Goal: Task Accomplishment & Management: Complete application form

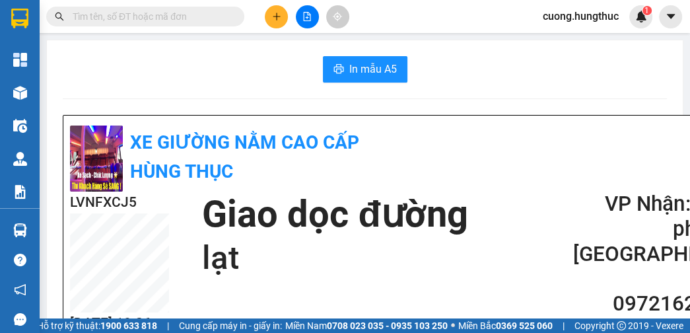
click at [270, 26] on button at bounding box center [276, 16] width 23 height 23
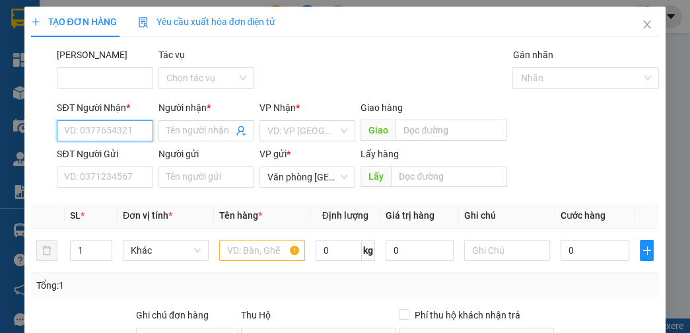
click at [82, 128] on input "SĐT Người Nhận *" at bounding box center [105, 130] width 96 height 21
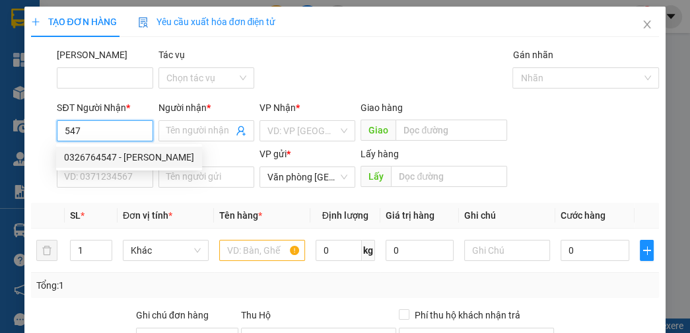
click at [114, 161] on div "0326764547 - [PERSON_NAME]" at bounding box center [129, 157] width 130 height 15
type input "0326764547"
type input "[PERSON_NAME]"
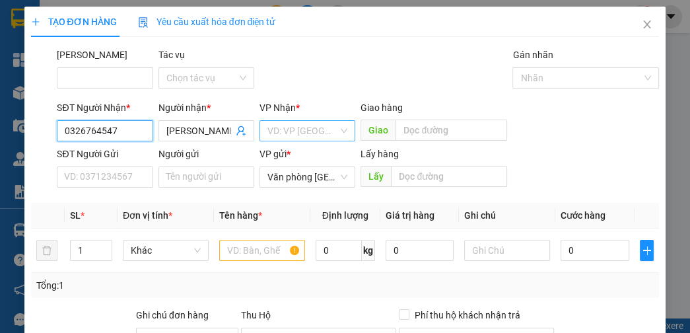
type input "0326764547"
drag, startPoint x: 277, startPoint y: 132, endPoint x: 284, endPoint y: 143, distance: 13.2
click at [279, 135] on input "search" at bounding box center [302, 131] width 71 height 20
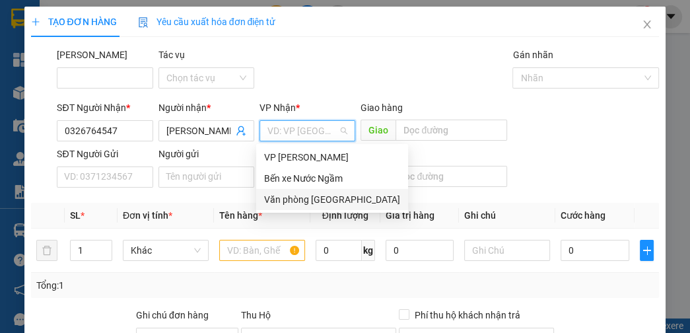
click at [318, 199] on div "Văn phòng [GEOGRAPHIC_DATA]" at bounding box center [332, 199] width 136 height 15
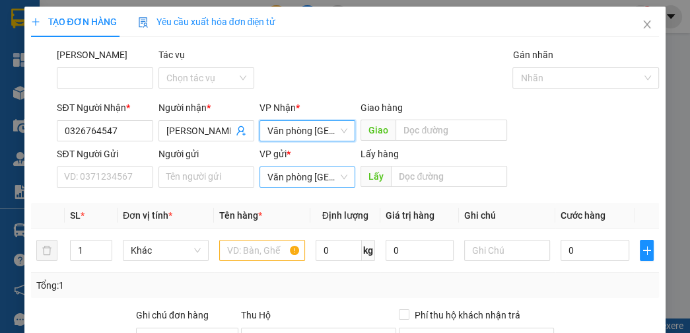
click at [308, 185] on span "Văn phòng [GEOGRAPHIC_DATA]" at bounding box center [307, 177] width 80 height 20
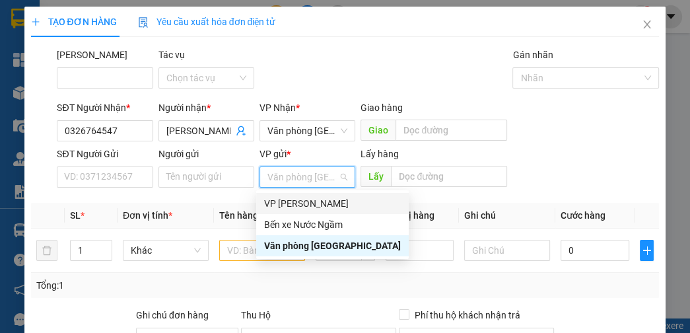
drag, startPoint x: 302, startPoint y: 205, endPoint x: 325, endPoint y: 193, distance: 26.0
click at [304, 203] on div "VP [PERSON_NAME]" at bounding box center [332, 203] width 137 height 15
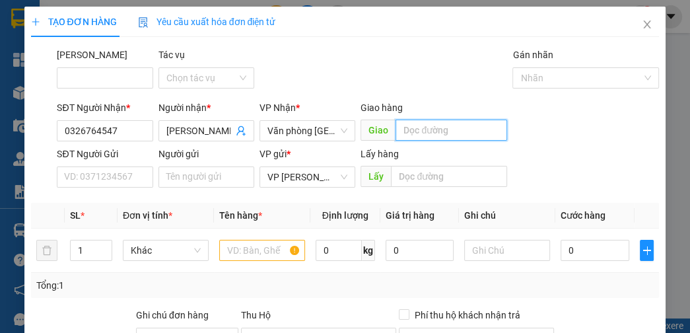
click at [430, 124] on input "text" at bounding box center [451, 129] width 112 height 21
type input "lạt"
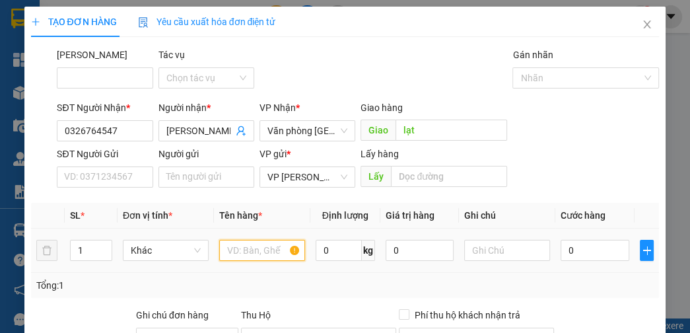
click at [249, 244] on input "text" at bounding box center [262, 250] width 86 height 21
type input "a"
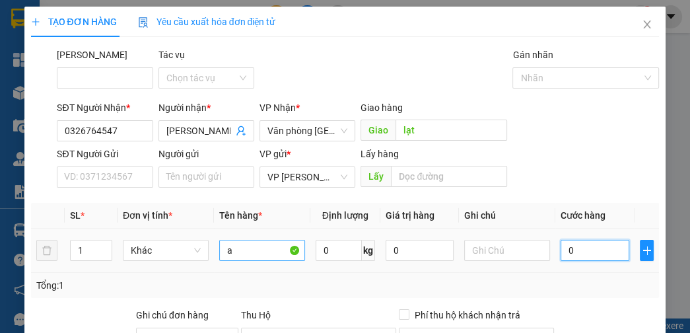
type input "5"
type input "50"
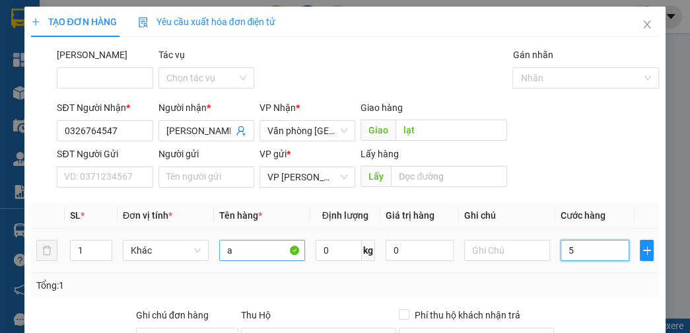
type input "50"
type input "5.000.000.000.000.000"
type input "500.000.000.000.000"
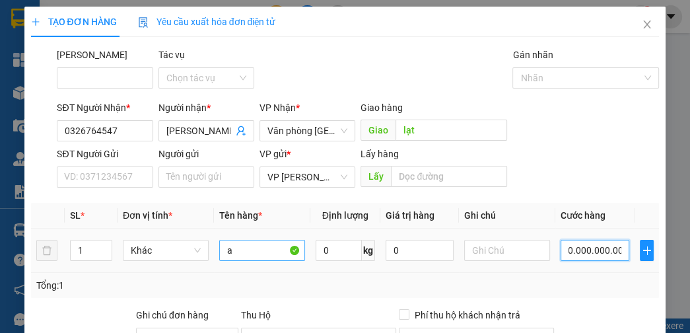
type input "500.000.000.000.000"
type input "50.000.000.000.000"
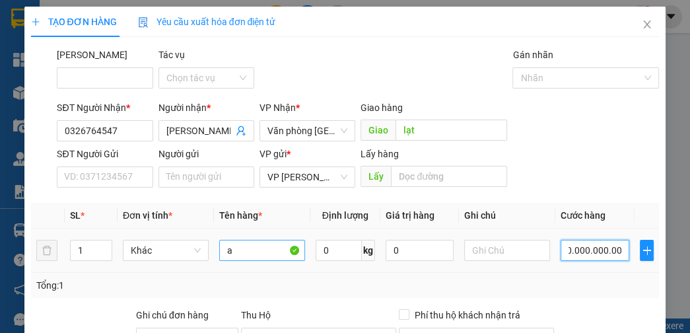
type input "5.000.000.000.000"
type input "500.000.000.000"
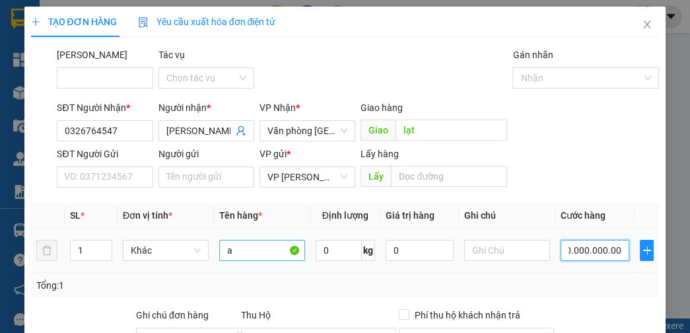
type input "500.000.000.000"
type input "50.000.000.000"
type input "5.000.000.000"
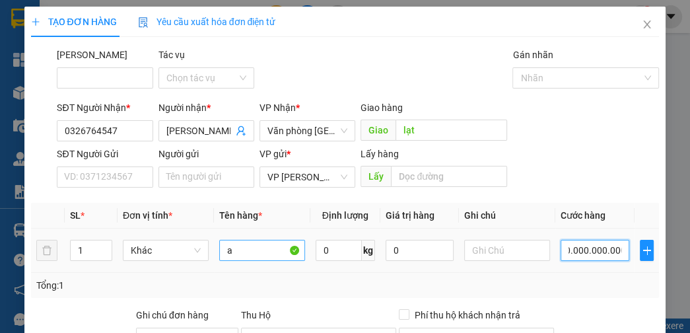
type input "5.000.000.000"
type input "500.000.000"
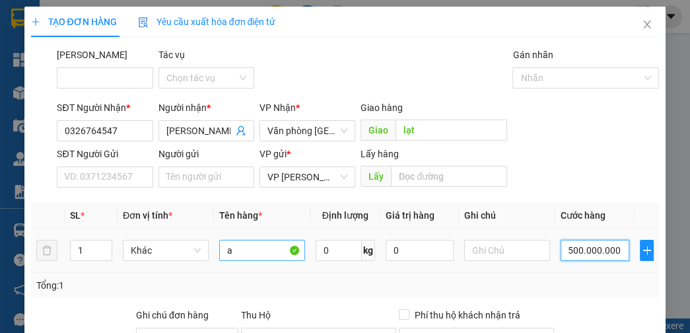
type input "500.000.000"
type input "50.000.000"
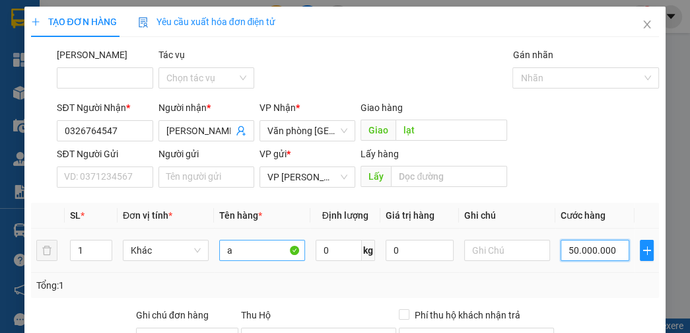
type input "5.000.000"
type input "500.000"
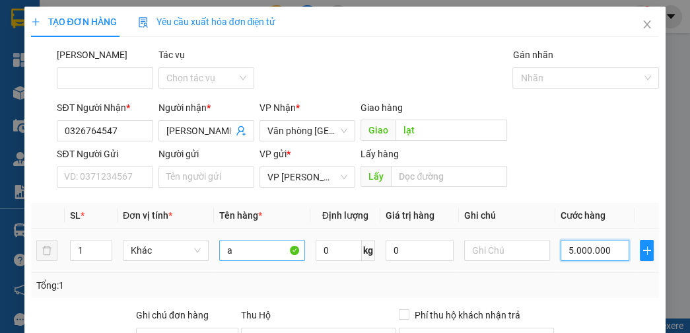
type input "500.000"
type input "50.000"
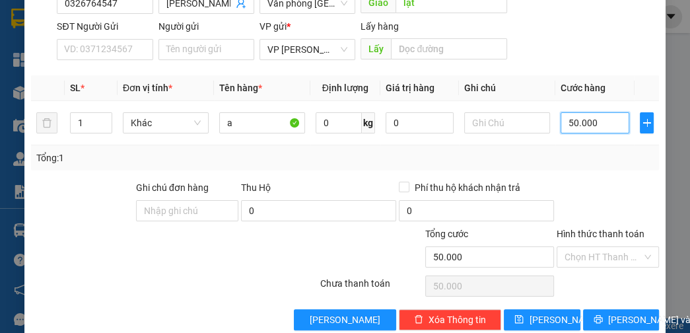
scroll to position [149, 0]
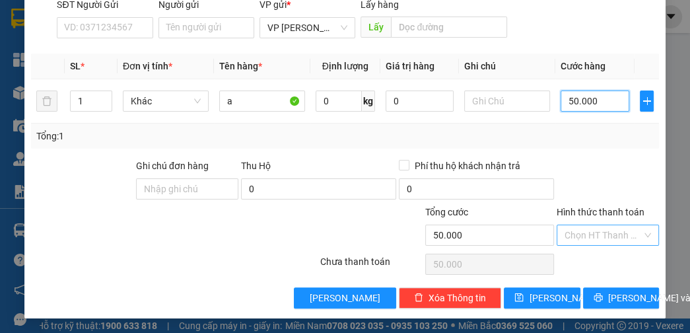
type input "50.000"
click at [593, 233] on input "Hình thức thanh toán" at bounding box center [602, 235] width 77 height 20
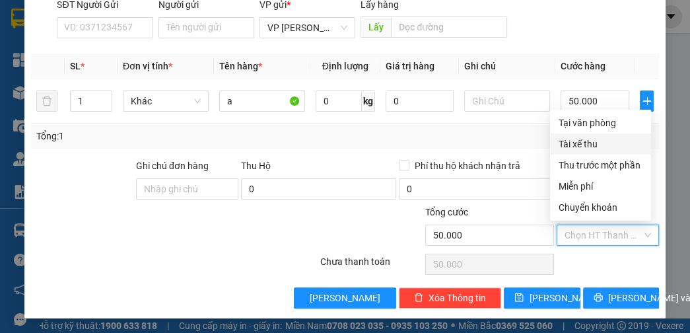
click at [589, 143] on div "Tài xế thu" at bounding box center [600, 144] width 85 height 15
type input "0"
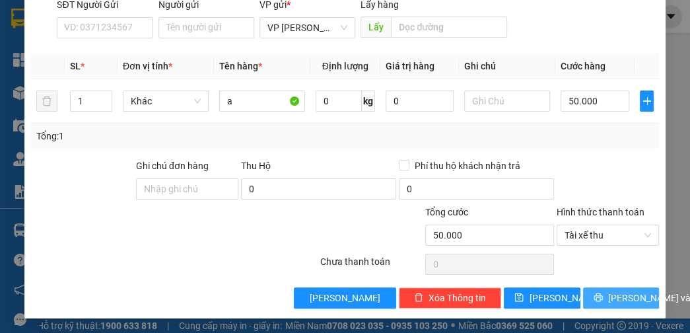
click at [620, 292] on span "[PERSON_NAME] và In" at bounding box center [654, 297] width 92 height 15
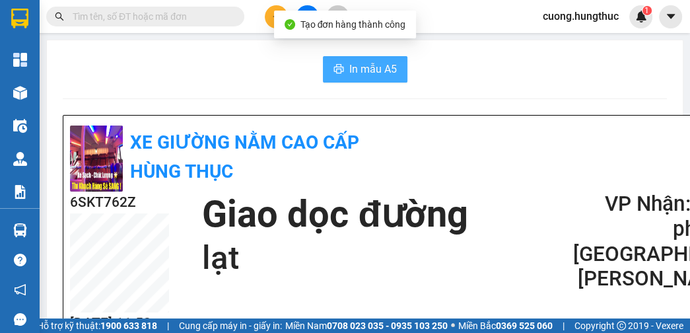
click at [360, 67] on span "In mẫu A5" at bounding box center [373, 69] width 48 height 17
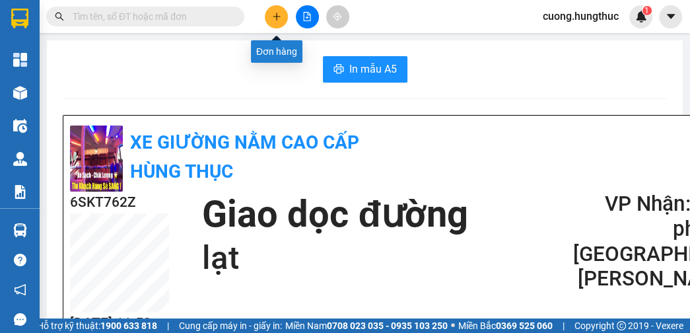
click at [279, 18] on icon "plus" at bounding box center [276, 16] width 9 height 9
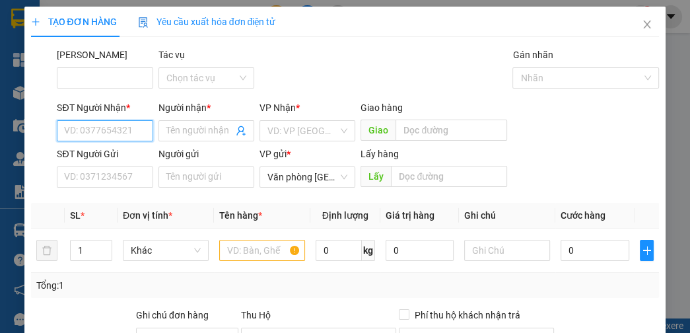
click at [132, 135] on input "SĐT Người Nhận *" at bounding box center [105, 130] width 96 height 21
type input "0"
type input "0989581008"
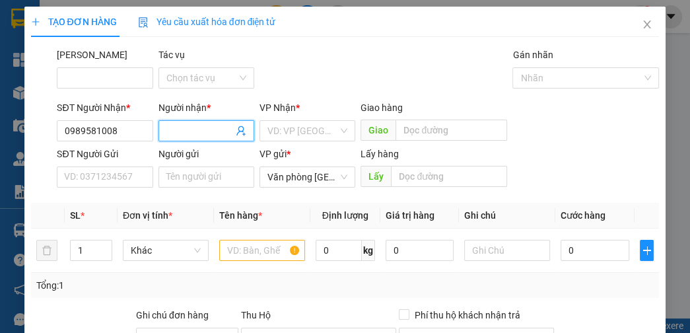
click at [191, 131] on input "Người nhận *" at bounding box center [199, 130] width 67 height 15
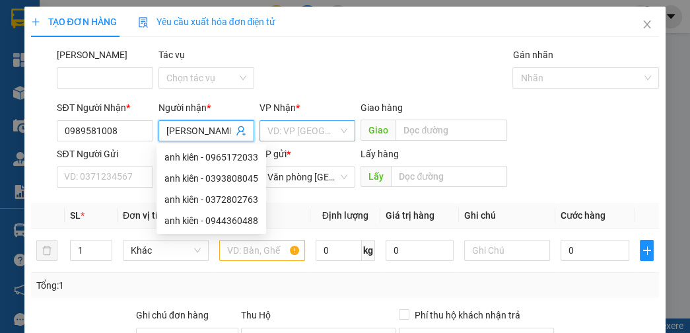
type input "[PERSON_NAME]"
click at [293, 128] on input "search" at bounding box center [302, 131] width 71 height 20
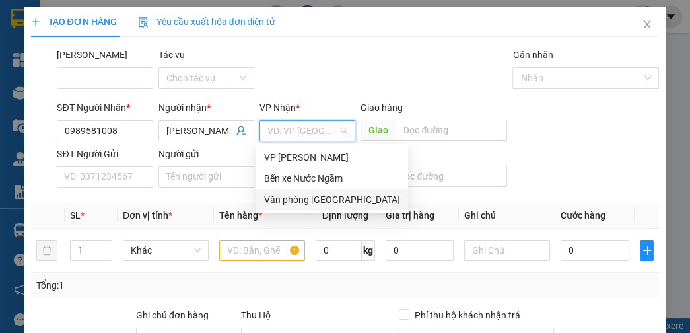
click at [313, 198] on div "Văn phòng [GEOGRAPHIC_DATA]" at bounding box center [332, 199] width 136 height 15
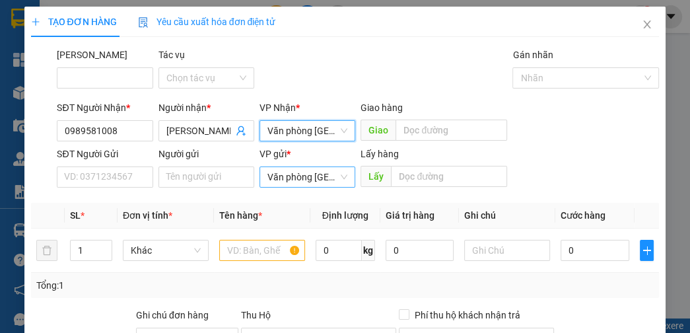
click at [313, 177] on span "Văn phòng [GEOGRAPHIC_DATA]" at bounding box center [307, 177] width 80 height 20
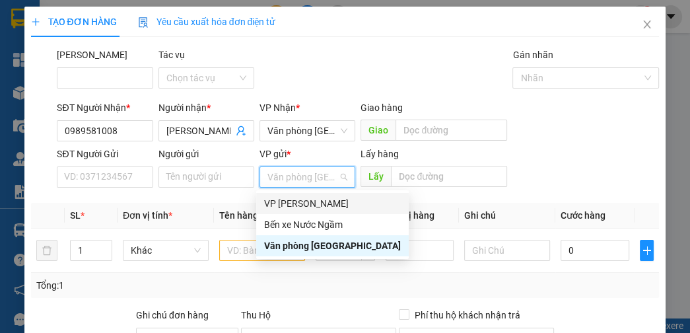
click at [308, 208] on div "VP [PERSON_NAME]" at bounding box center [332, 203] width 137 height 15
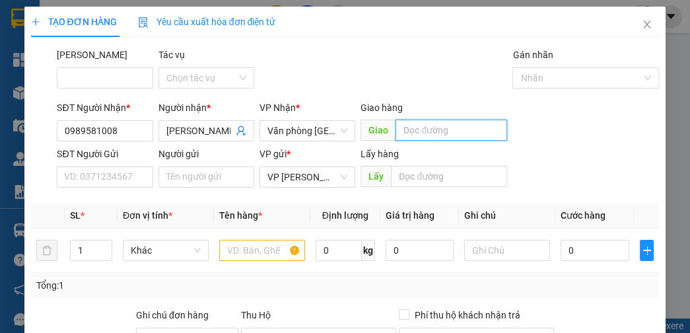
click at [419, 129] on input "text" at bounding box center [451, 129] width 112 height 21
type input "cừa"
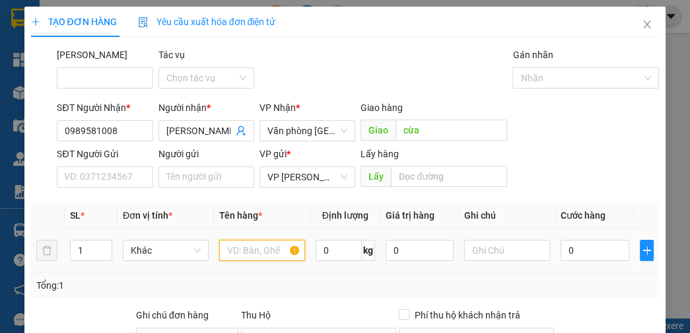
drag, startPoint x: 257, startPoint y: 249, endPoint x: 245, endPoint y: 253, distance: 13.4
click at [253, 251] on input "text" at bounding box center [262, 250] width 86 height 21
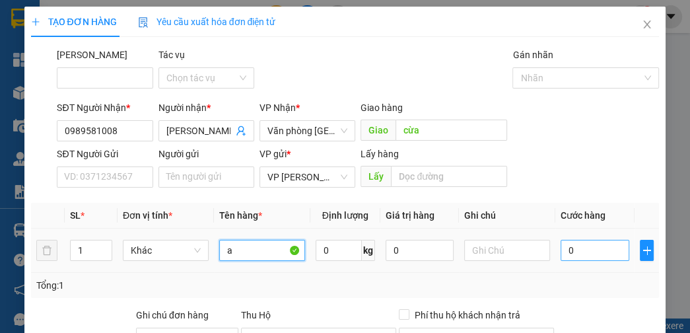
type input "a"
click at [567, 250] on input "0" at bounding box center [594, 250] width 68 height 21
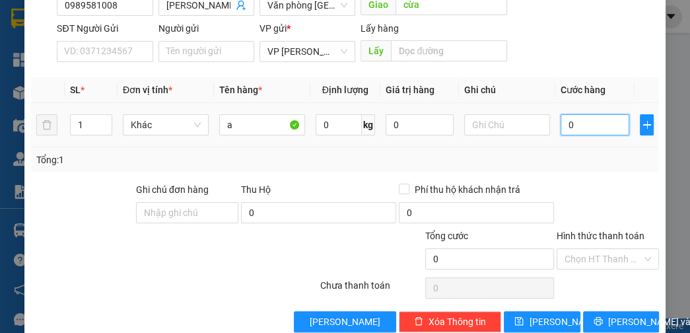
scroll to position [149, 0]
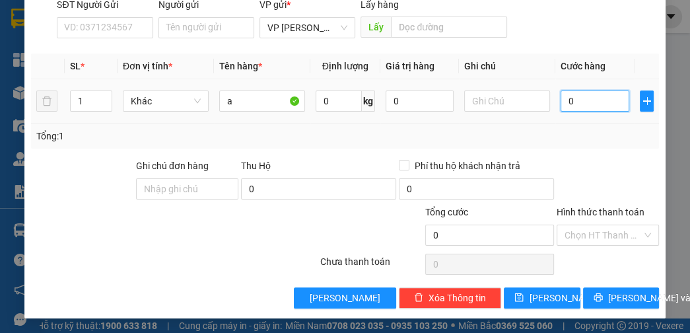
type input "3"
type input "30"
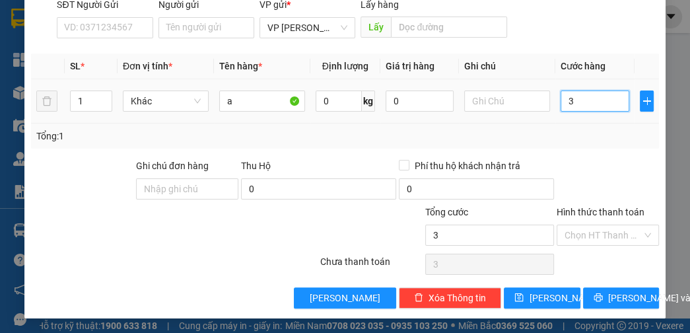
type input "30"
type input "300"
type input "3.000"
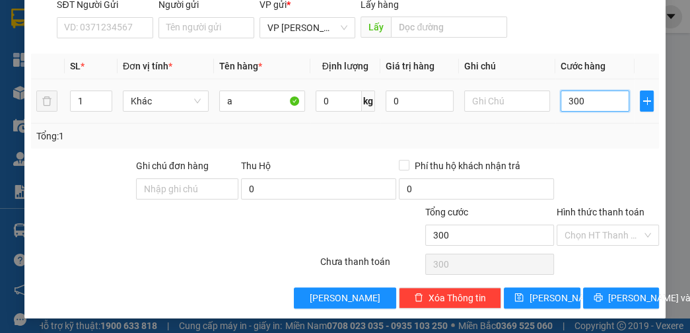
type input "3.000"
type input "30.000"
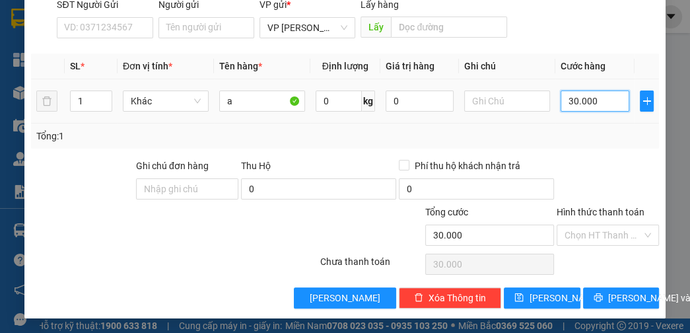
type input "300.000"
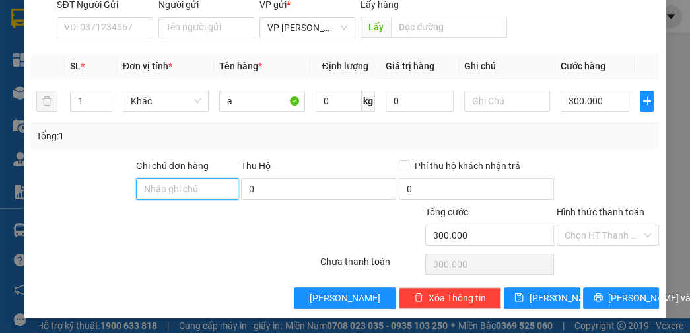
click at [226, 185] on input "Ghi chú đơn hàng" at bounding box center [187, 188] width 102 height 21
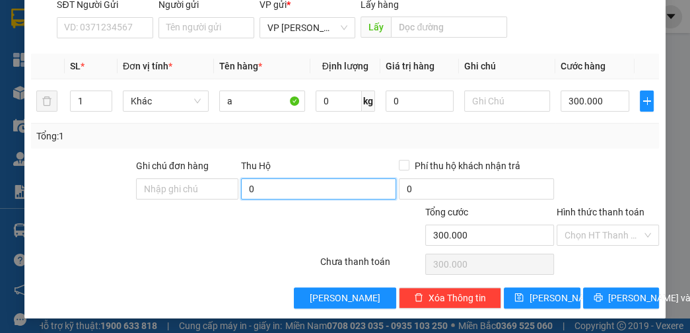
click at [275, 185] on input "0" at bounding box center [318, 188] width 155 height 21
type input "5.800.000"
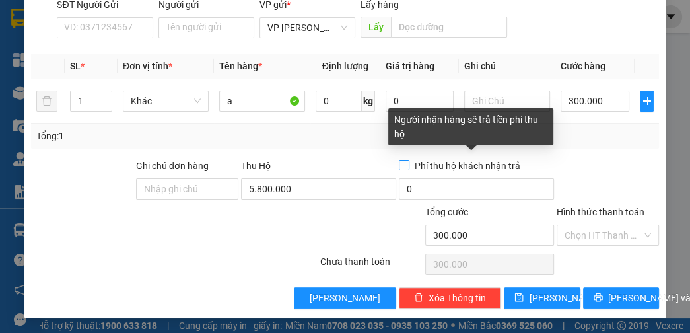
click at [399, 163] on input "Phí thu hộ khách nhận trả" at bounding box center [403, 164] width 9 height 9
checkbox input "true"
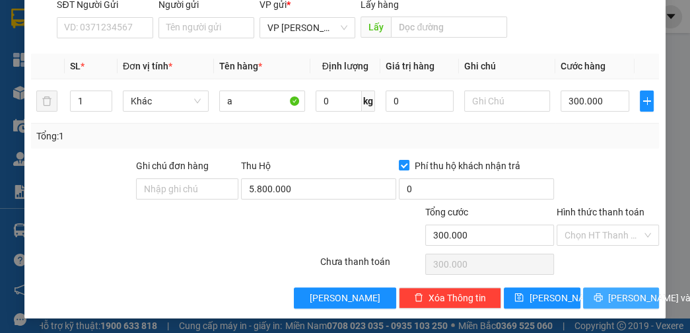
click at [624, 298] on span "[PERSON_NAME] và In" at bounding box center [654, 297] width 92 height 15
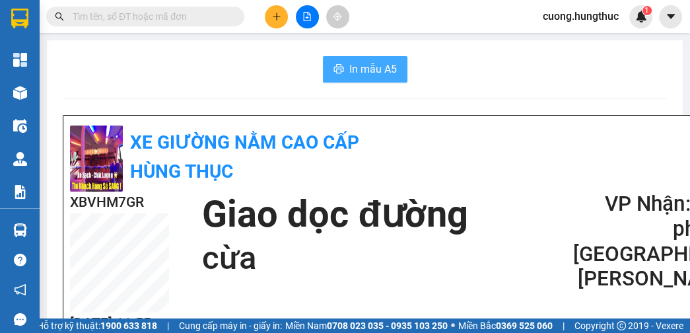
click at [351, 75] on span "In mẫu A5" at bounding box center [373, 69] width 48 height 17
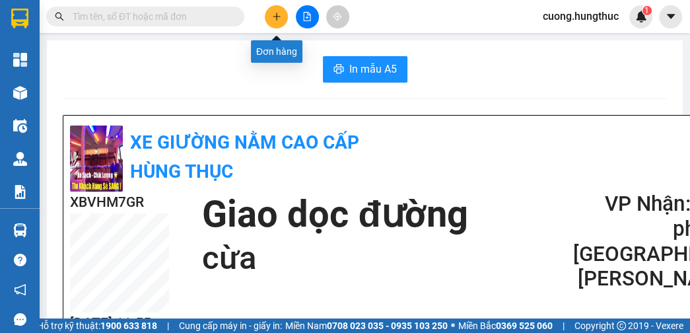
click at [275, 17] on icon "plus" at bounding box center [276, 16] width 9 height 9
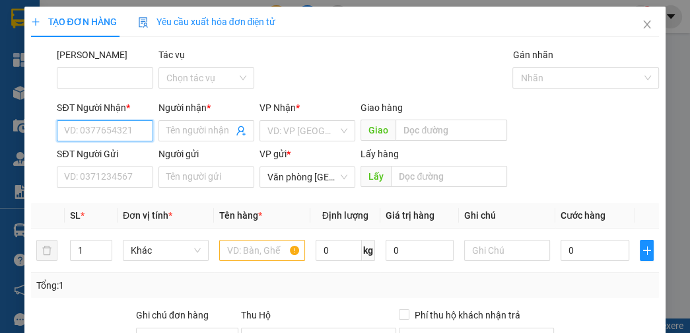
click at [109, 129] on input "SĐT Người Nhận *" at bounding box center [105, 130] width 96 height 21
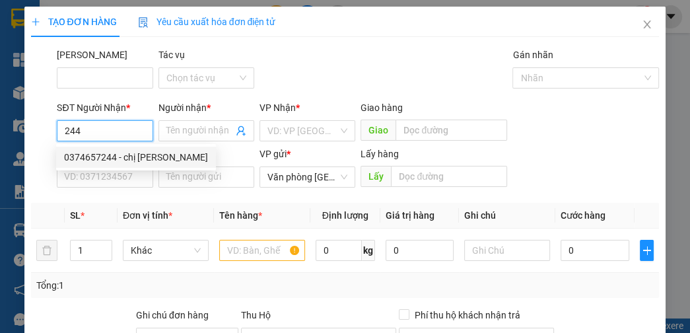
click at [105, 158] on div "0374657244 - chị [PERSON_NAME]" at bounding box center [136, 157] width 144 height 15
type input "0374657244"
type input "chị [PERSON_NAME]"
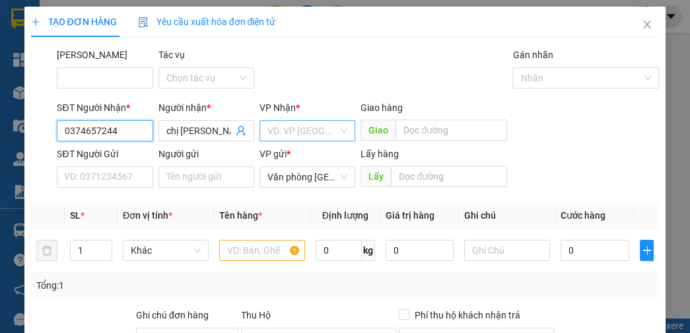
type input "0374657244"
click at [298, 139] on input "search" at bounding box center [302, 131] width 71 height 20
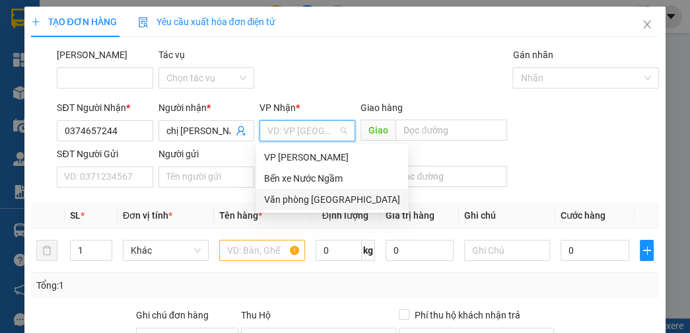
drag, startPoint x: 311, startPoint y: 205, endPoint x: 310, endPoint y: 191, distance: 13.9
click at [312, 203] on div "Văn phòng [GEOGRAPHIC_DATA]" at bounding box center [332, 199] width 136 height 15
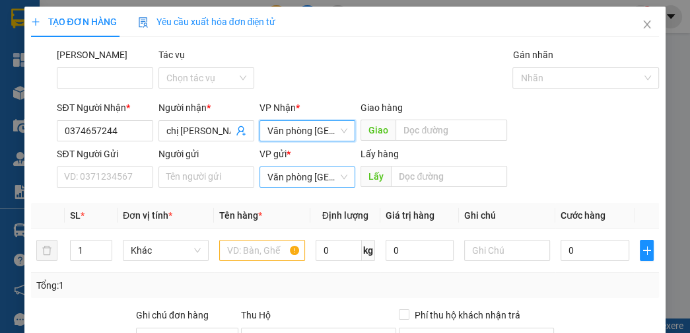
click at [305, 179] on span "Văn phòng [GEOGRAPHIC_DATA]" at bounding box center [307, 177] width 80 height 20
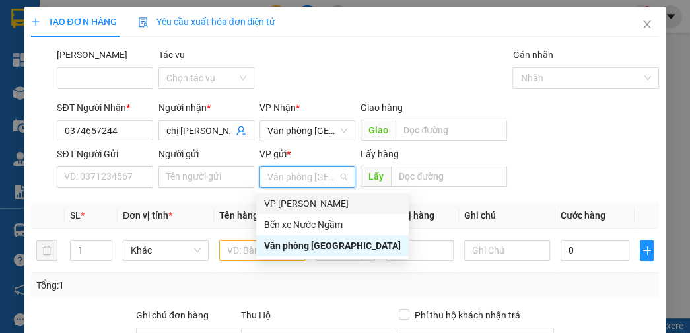
click at [302, 197] on div "VP [PERSON_NAME]" at bounding box center [332, 203] width 137 height 15
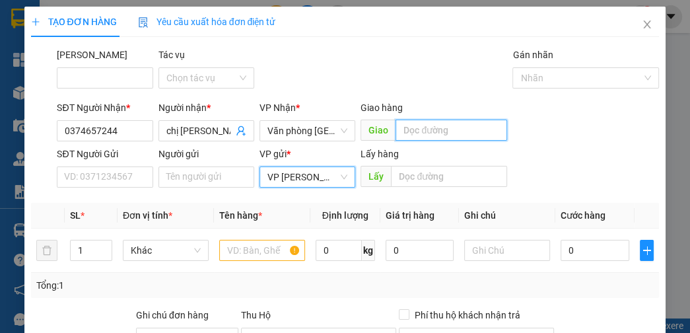
click at [433, 137] on input "text" at bounding box center [451, 129] width 112 height 21
type input "d"
type input "đồng văn"
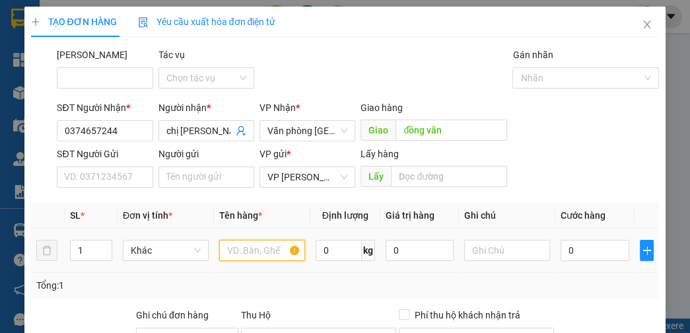
click at [258, 255] on input "text" at bounding box center [262, 250] width 86 height 21
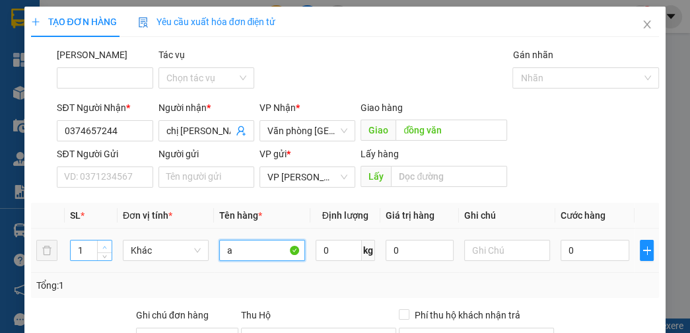
type input "a"
click at [103, 246] on icon "up" at bounding box center [105, 247] width 4 height 3
click at [103, 246] on icon "up" at bounding box center [104, 247] width 5 height 5
type input "5"
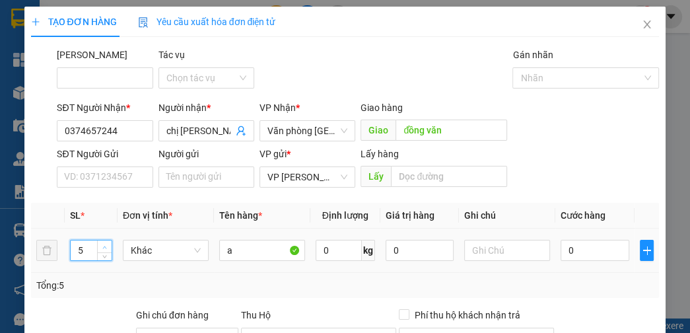
click at [103, 246] on icon "up" at bounding box center [104, 247] width 5 height 5
click at [597, 256] on input "0" at bounding box center [594, 250] width 68 height 21
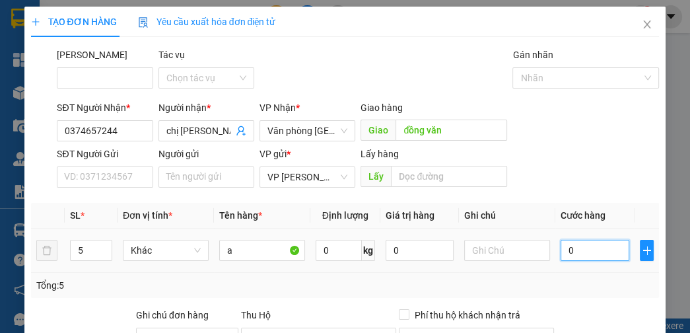
type input "2"
type input "25"
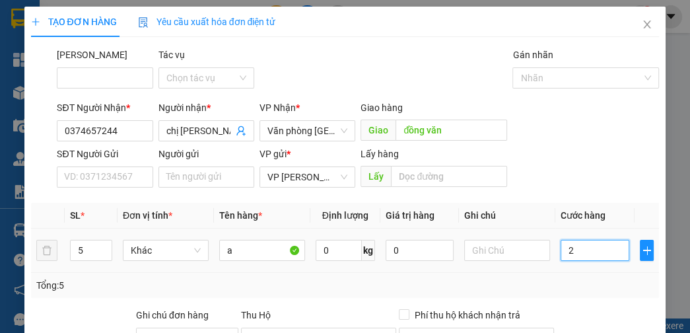
type input "25"
type input "250"
type input "2.500"
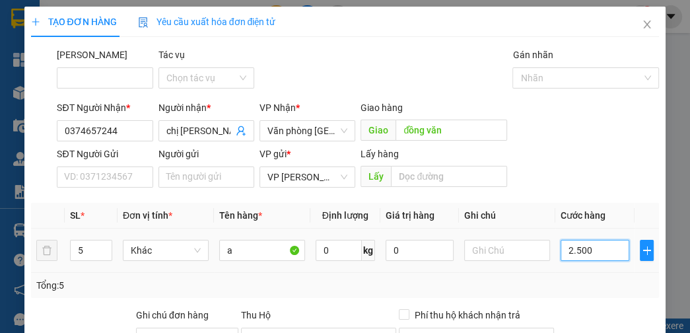
type input "2.500"
type input "25.000"
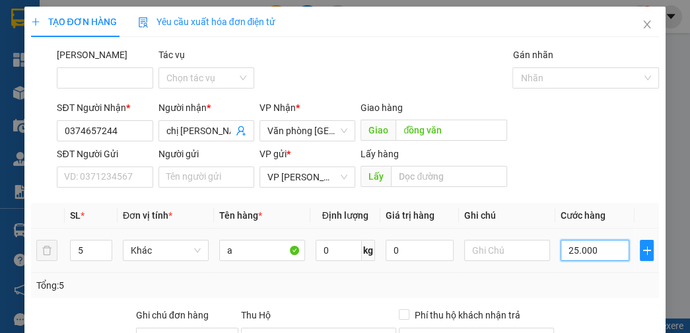
type input "250.000"
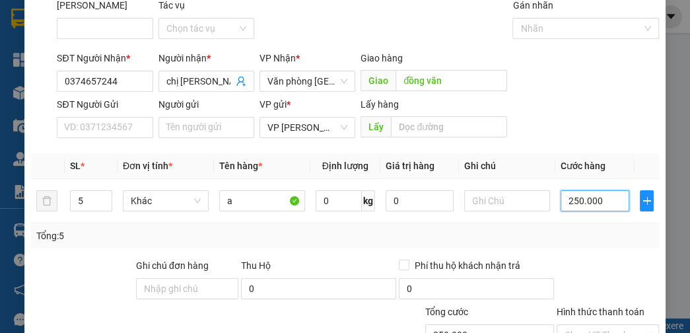
scroll to position [149, 0]
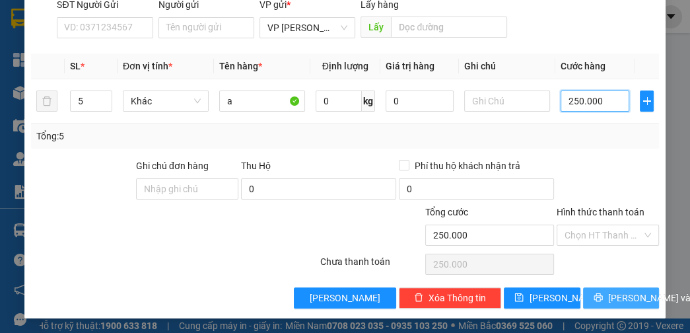
type input "250.000"
click at [615, 292] on span "[PERSON_NAME] và In" at bounding box center [654, 297] width 92 height 15
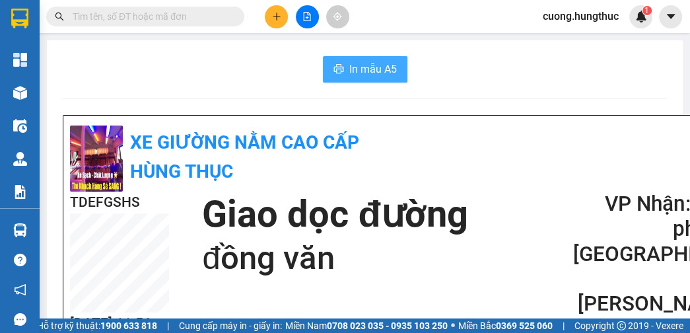
click at [337, 72] on icon "printer" at bounding box center [338, 68] width 10 height 9
click at [277, 13] on icon "plus" at bounding box center [276, 16] width 9 height 9
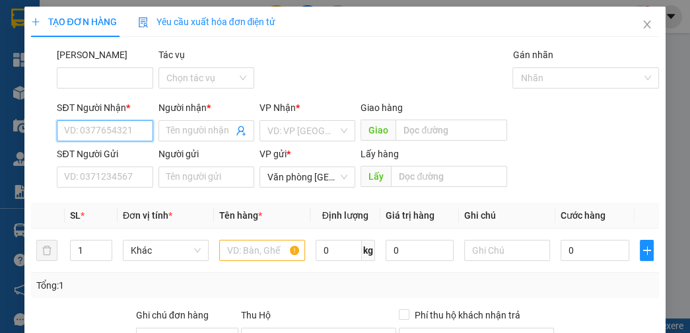
click at [111, 129] on input "SĐT Người Nhận *" at bounding box center [105, 130] width 96 height 21
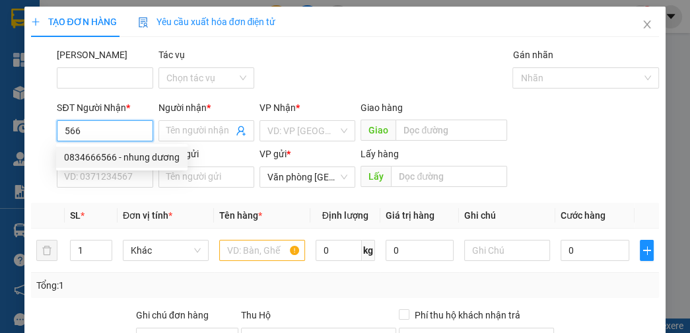
click at [124, 162] on div "0834666566 - nhung dương" at bounding box center [122, 157] width 116 height 15
type input "0834666566"
type input "nhung dương"
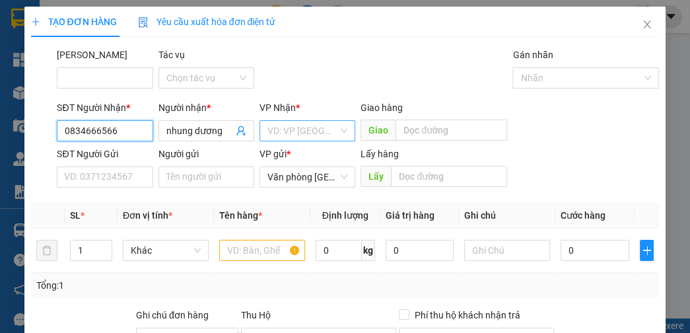
type input "0834666566"
drag, startPoint x: 280, startPoint y: 135, endPoint x: 277, endPoint y: 145, distance: 10.2
click at [280, 135] on input "search" at bounding box center [302, 131] width 71 height 20
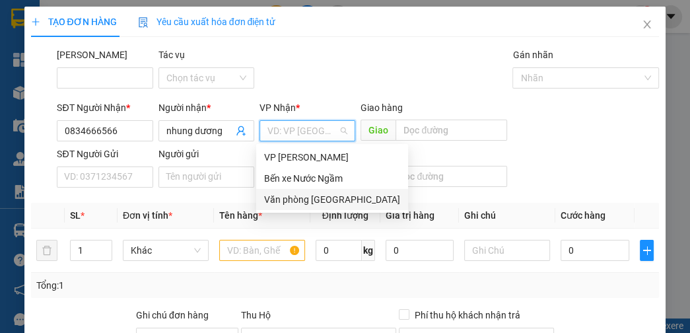
click at [296, 204] on div "Văn phòng [GEOGRAPHIC_DATA]" at bounding box center [332, 199] width 136 height 15
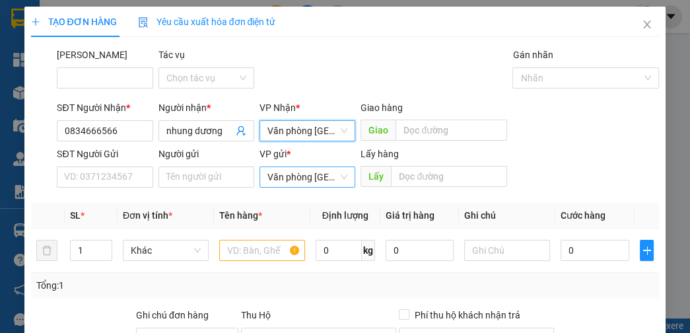
click at [301, 182] on span "Văn phòng [GEOGRAPHIC_DATA]" at bounding box center [307, 177] width 80 height 20
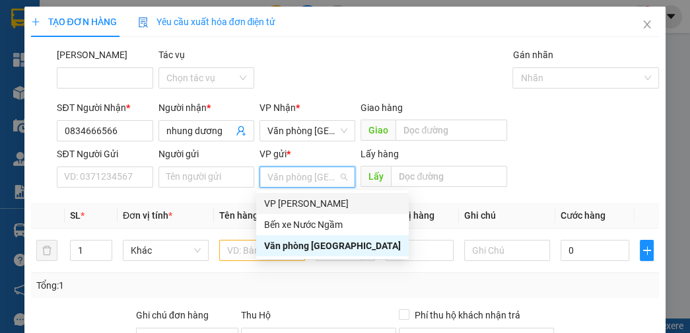
click at [296, 202] on div "VP [PERSON_NAME]" at bounding box center [332, 203] width 137 height 15
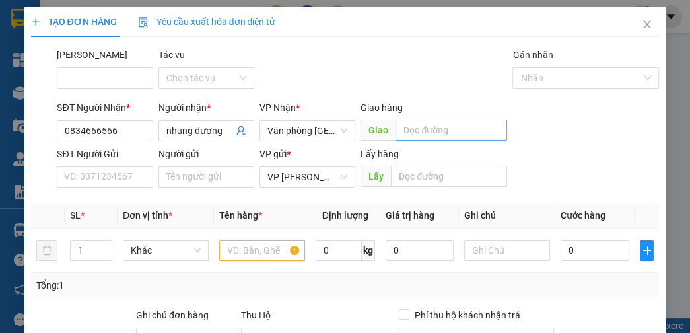
drag, startPoint x: 410, startPoint y: 116, endPoint x: 411, endPoint y: 125, distance: 9.3
click at [411, 117] on div "Giao hàng" at bounding box center [433, 110] width 147 height 20
click at [411, 127] on input "text" at bounding box center [451, 129] width 112 height 21
type input "lạt"
click at [255, 245] on input "text" at bounding box center [262, 250] width 86 height 21
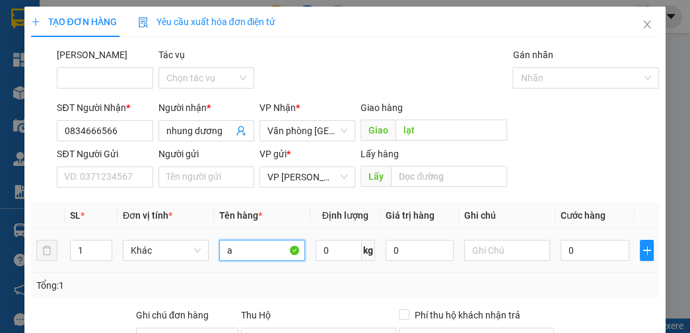
type input "a"
type input "1"
type input "10"
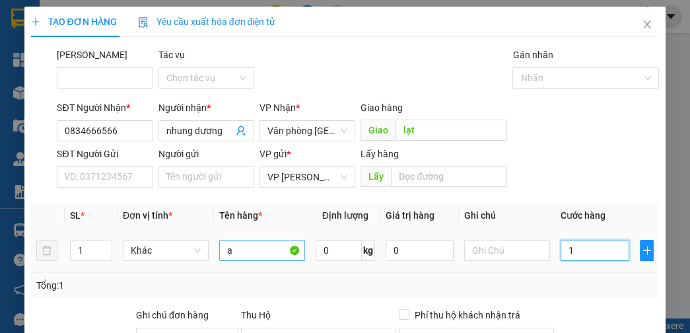
type input "10"
type input "100"
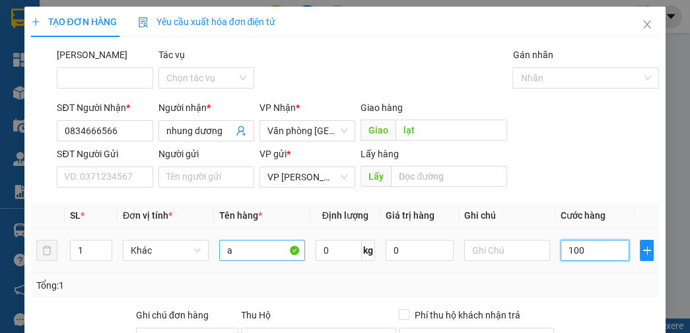
type input "1.000"
type input "10.000"
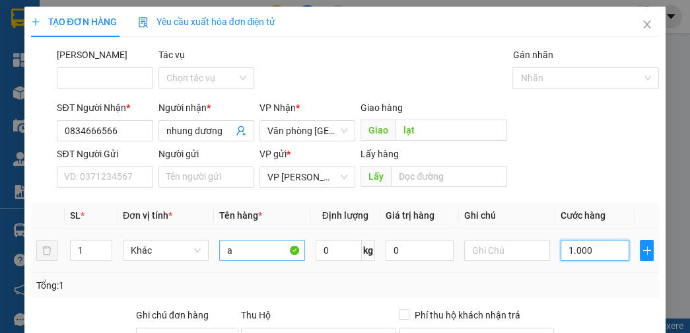
type input "10.000"
type input "100.000"
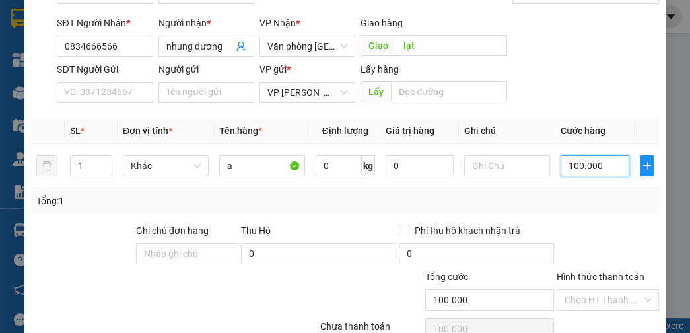
scroll to position [149, 0]
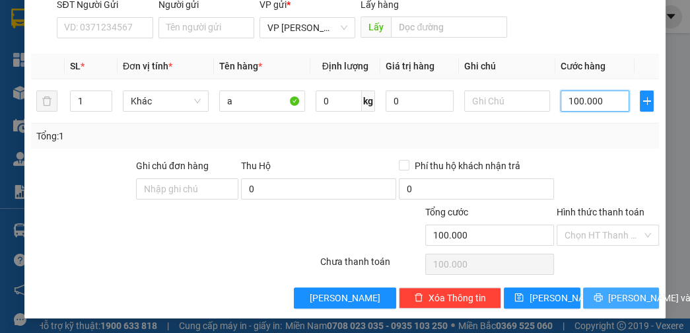
type input "100.000"
click at [593, 293] on icon "printer" at bounding box center [597, 296] width 9 height 9
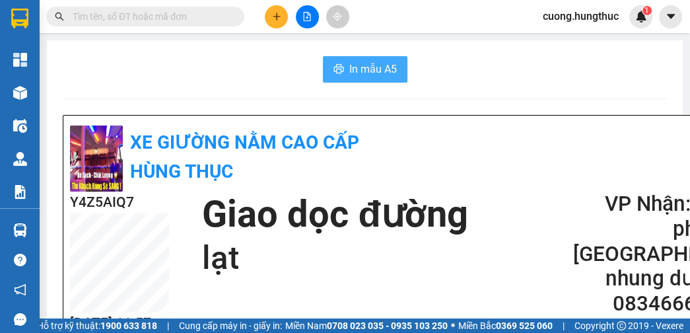
click at [375, 74] on span "In mẫu A5" at bounding box center [373, 69] width 48 height 17
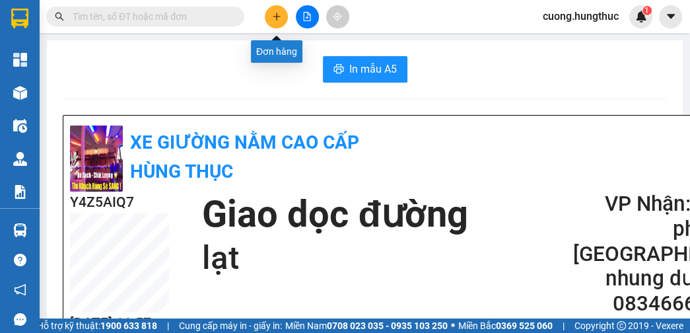
click at [280, 17] on icon "plus" at bounding box center [276, 16] width 9 height 9
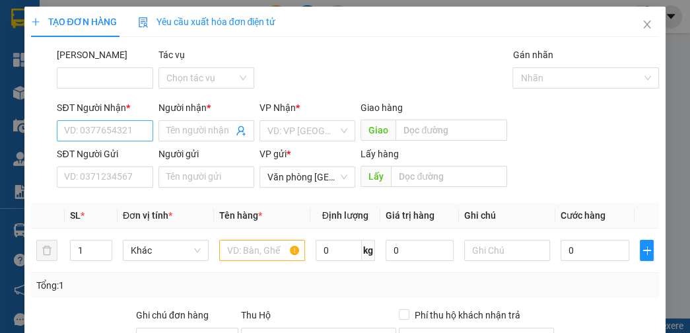
click at [116, 143] on div "SĐT Người Nhận * VD: 0377654321" at bounding box center [105, 123] width 96 height 46
click at [117, 136] on input "SĐT Người Nhận *" at bounding box center [105, 130] width 96 height 21
type input "0356022221"
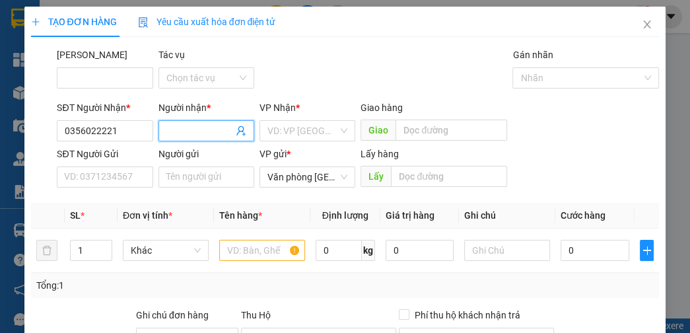
click at [166, 127] on input "Người nhận *" at bounding box center [199, 130] width 67 height 15
type input "quang nhật"
click at [300, 133] on input "search" at bounding box center [302, 131] width 71 height 20
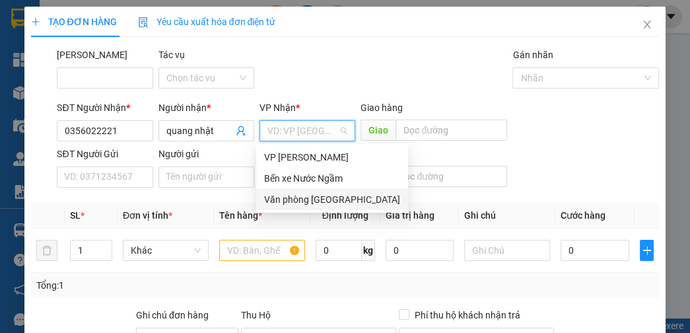
click at [298, 195] on div "Văn phòng [GEOGRAPHIC_DATA]" at bounding box center [332, 199] width 136 height 15
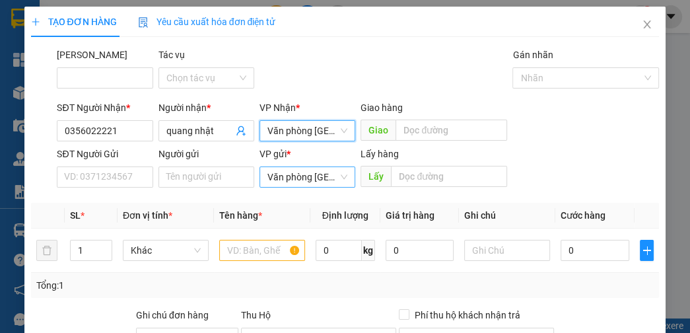
click at [308, 178] on span "Văn phòng [GEOGRAPHIC_DATA]" at bounding box center [307, 177] width 80 height 20
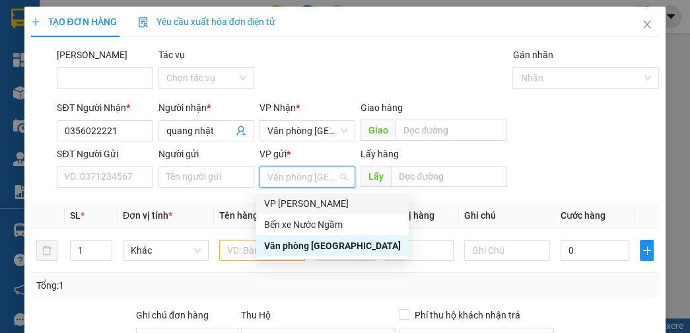
click at [304, 202] on div "VP [PERSON_NAME]" at bounding box center [332, 203] width 137 height 15
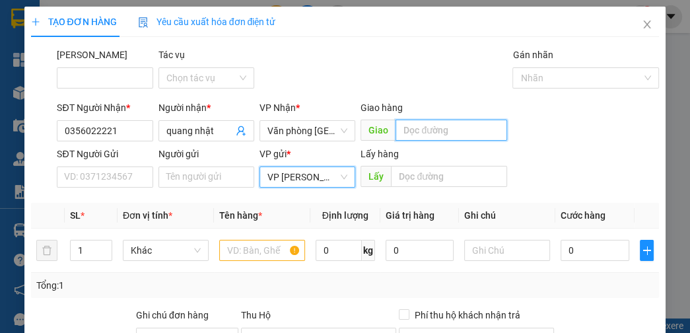
click at [415, 135] on input "text" at bounding box center [451, 129] width 112 height 21
type input "nghịa thái"
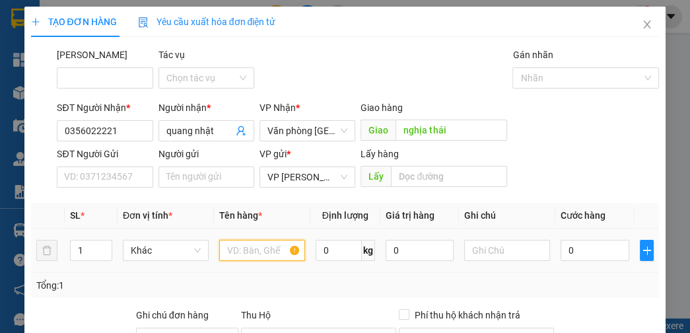
click at [248, 251] on input "text" at bounding box center [262, 250] width 86 height 21
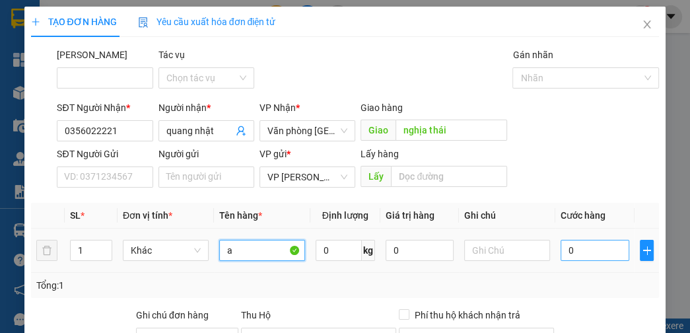
type input "a"
click at [591, 246] on input "0" at bounding box center [594, 250] width 68 height 21
type input "1"
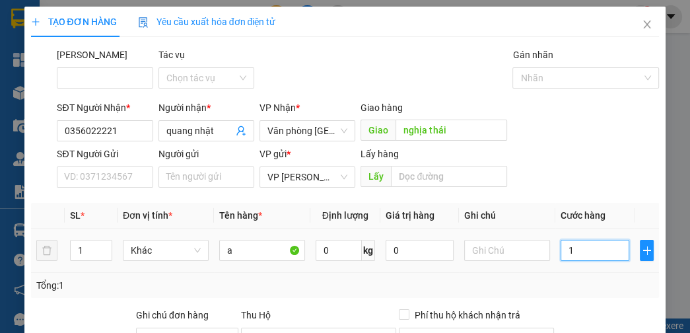
type input "10"
type input "100"
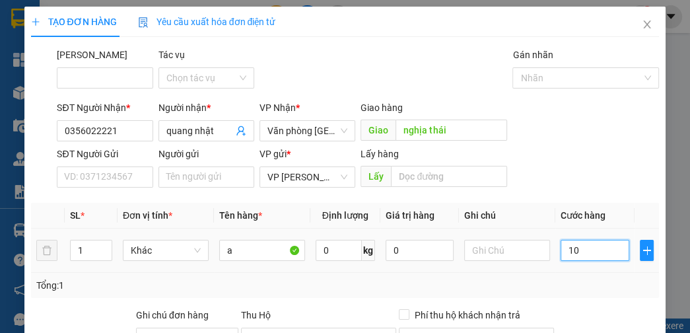
type input "100"
type input "1.000.000.000.000"
type input "100.000.000.000"
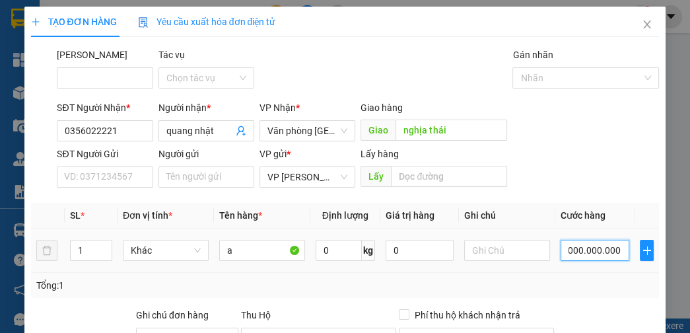
type input "100.000.000.000"
type input "10.000.000.000"
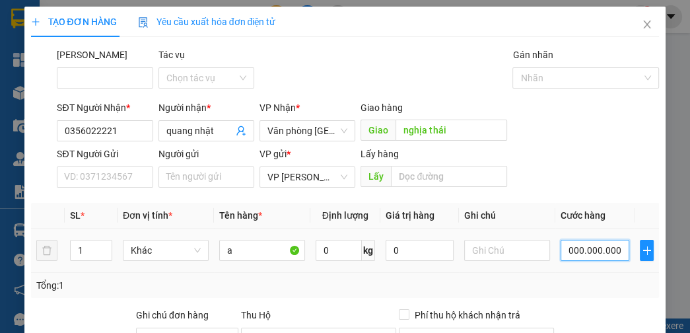
scroll to position [0, 9]
type input "1.000.000.000"
type input "100.000.000"
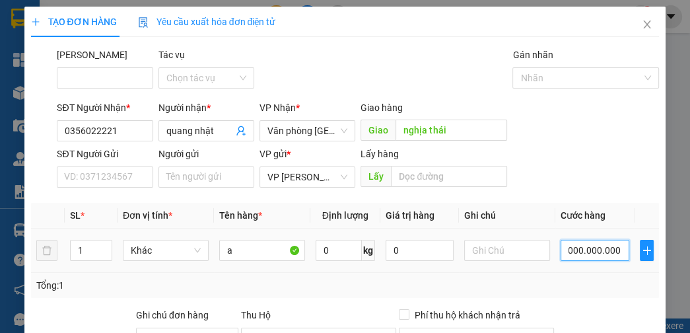
type input "100.000.000"
type input "10.000.000"
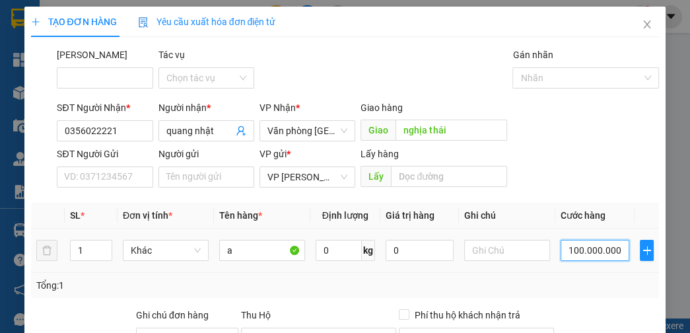
type input "10.000.000"
type input "1.000.000"
type input "100.000"
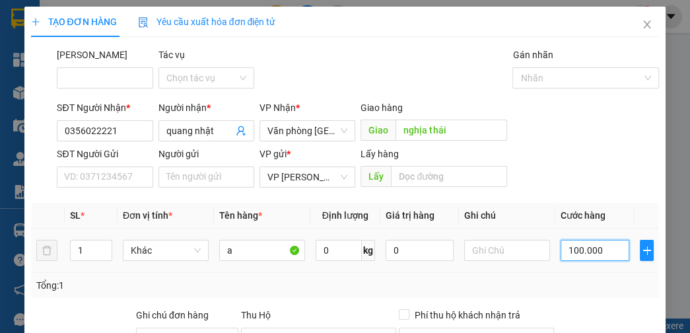
type input "100.000"
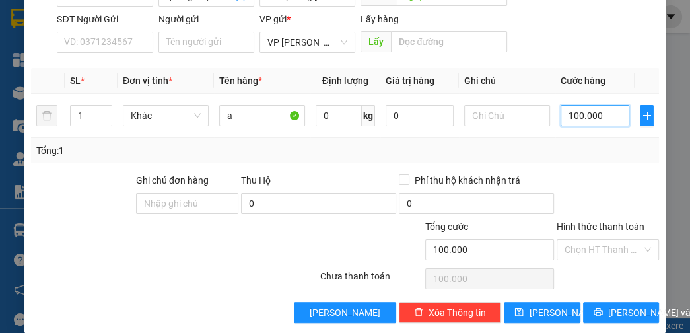
scroll to position [149, 0]
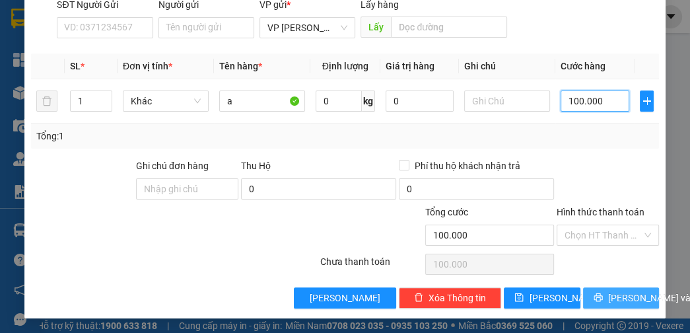
type input "100.000"
click at [608, 291] on span "[PERSON_NAME] và In" at bounding box center [654, 297] width 92 height 15
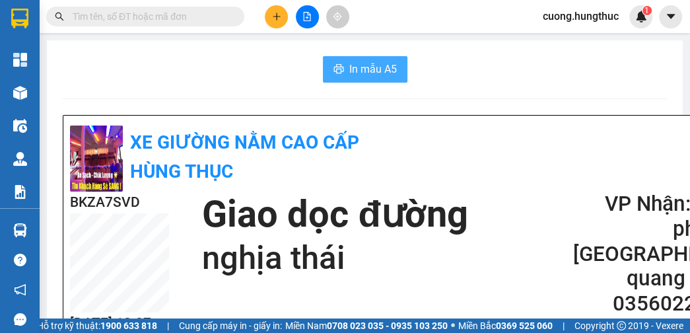
click at [379, 57] on button "In mẫu A5" at bounding box center [365, 69] width 84 height 26
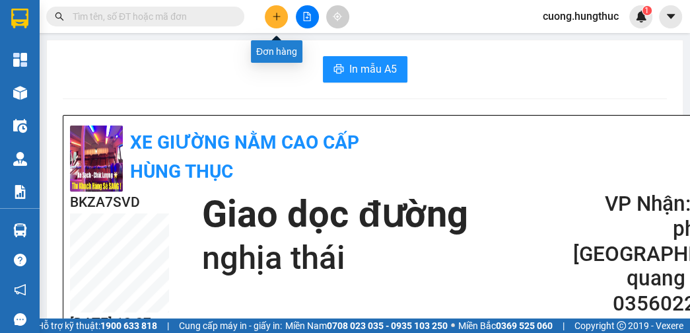
click at [267, 11] on button at bounding box center [276, 16] width 23 height 23
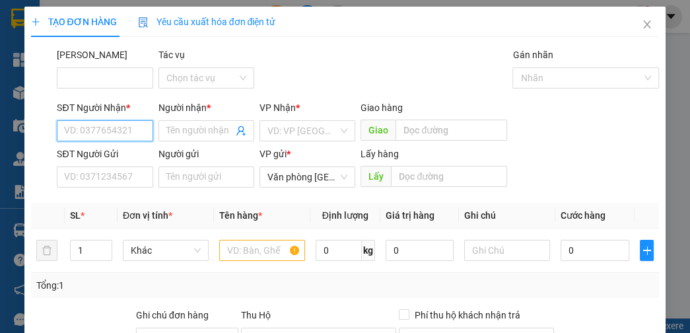
click at [67, 131] on input "SĐT Người Nhận *" at bounding box center [105, 130] width 96 height 21
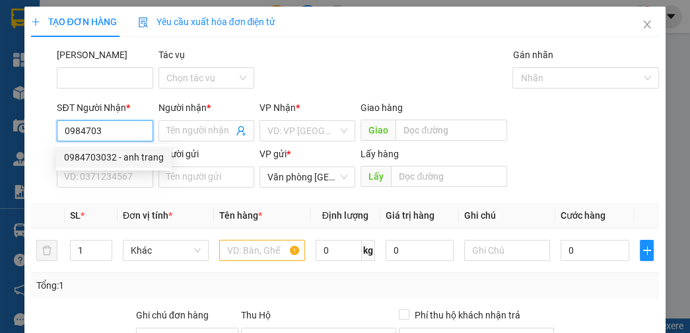
click at [111, 156] on div "0984703032 - anh trang" at bounding box center [114, 157] width 100 height 15
type input "0984703032"
type input "anh trang"
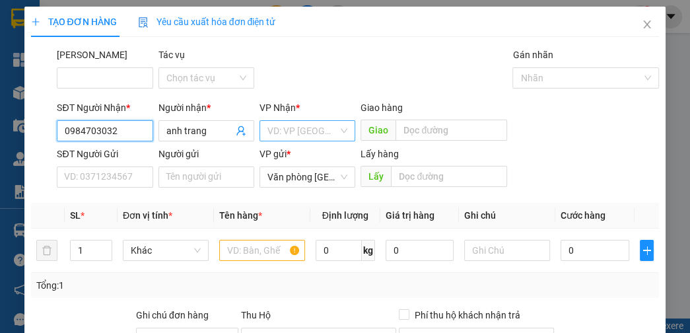
type input "0984703032"
click at [293, 125] on input "search" at bounding box center [302, 131] width 71 height 20
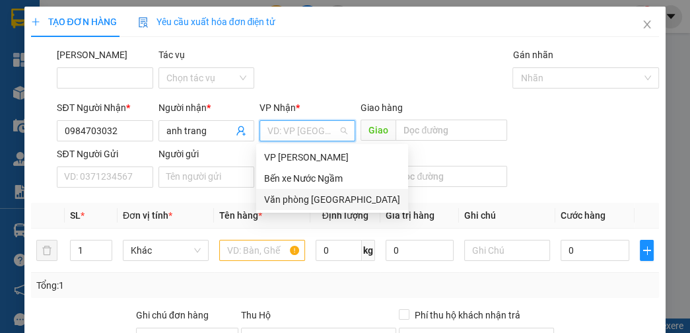
click at [309, 205] on div "Văn phòng [GEOGRAPHIC_DATA]" at bounding box center [332, 199] width 136 height 15
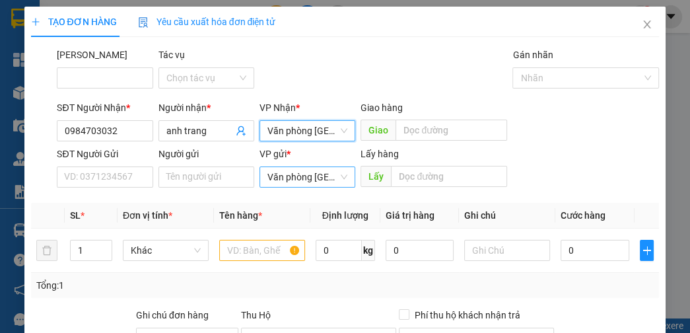
click at [304, 177] on span "Văn phòng [GEOGRAPHIC_DATA]" at bounding box center [307, 177] width 80 height 20
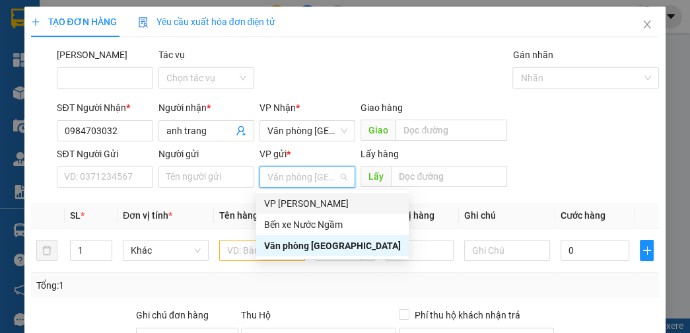
click at [301, 201] on div "VP [PERSON_NAME]" at bounding box center [332, 203] width 137 height 15
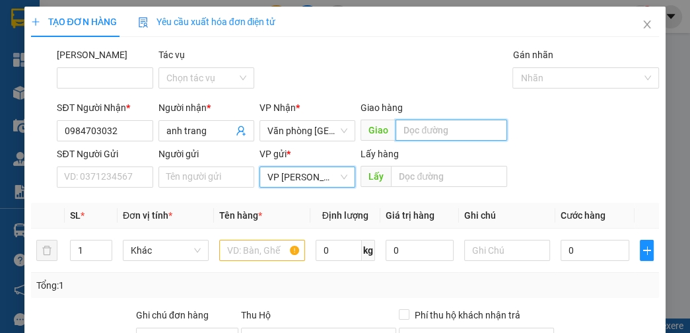
click at [412, 123] on input "text" at bounding box center [451, 129] width 112 height 21
type input "nghịa binh"
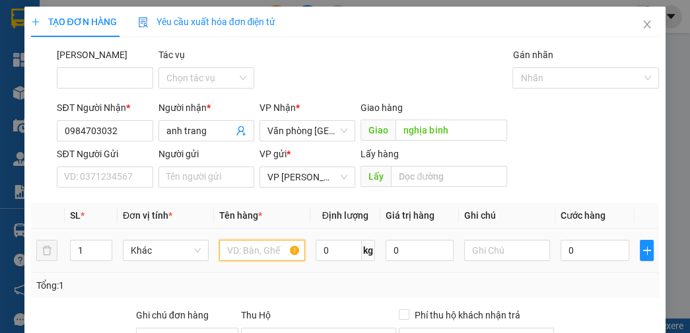
click at [269, 259] on input "text" at bounding box center [262, 250] width 86 height 21
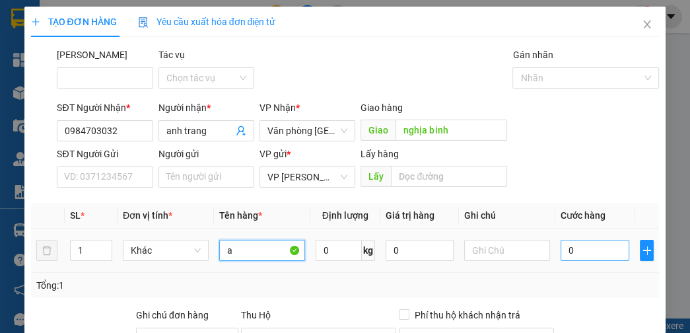
type input "a"
type input "5"
type input "50"
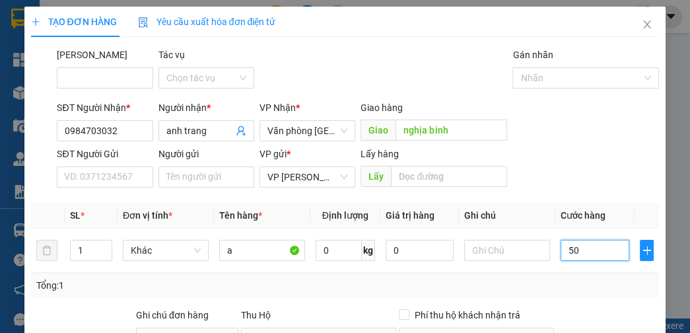
type input "50"
type input "500"
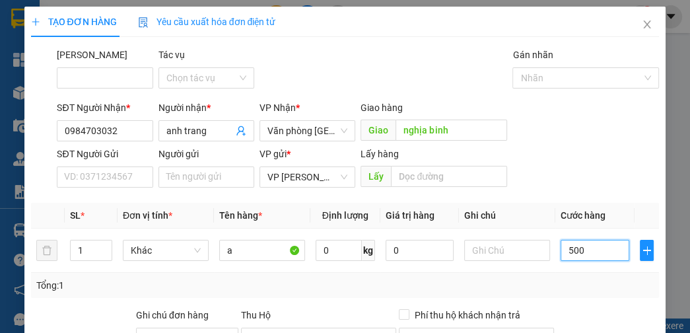
type input "5.000"
type input "50.000"
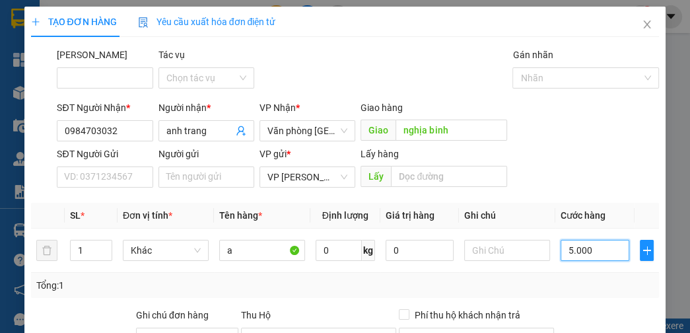
type input "50.000"
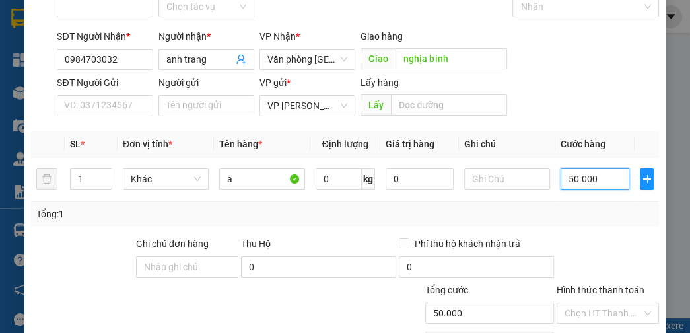
scroll to position [149, 0]
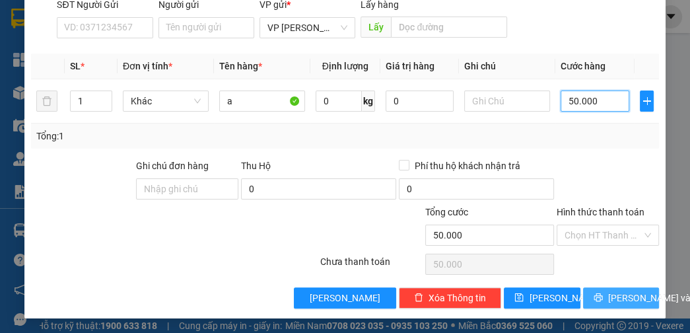
type input "50.000"
click at [609, 296] on span "[PERSON_NAME] và In" at bounding box center [654, 297] width 92 height 15
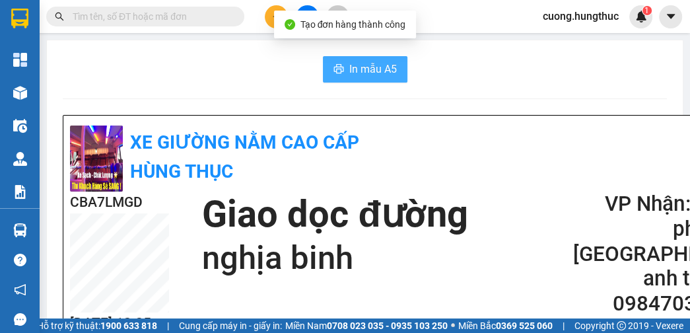
click at [372, 77] on span "In mẫu A5" at bounding box center [373, 69] width 48 height 17
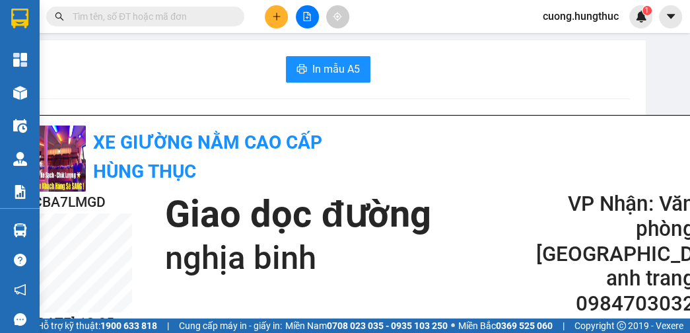
scroll to position [0, 57]
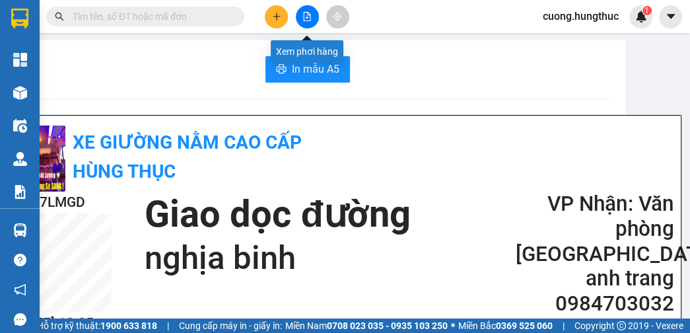
click at [303, 18] on icon "file-add" at bounding box center [306, 16] width 9 height 9
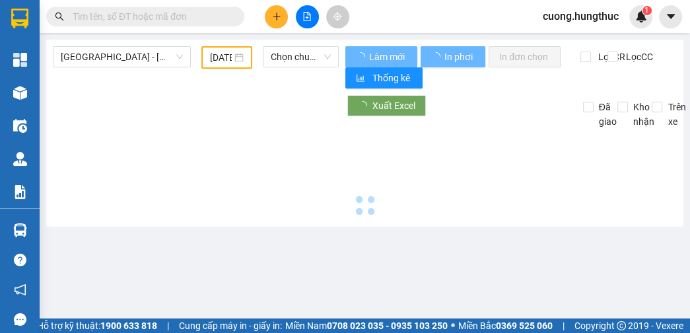
type input "[DATE]"
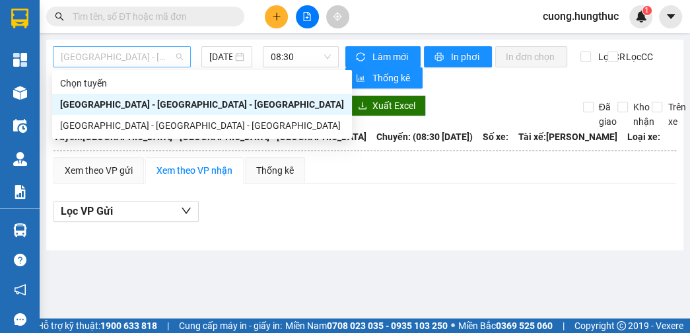
click at [170, 58] on span "[GEOGRAPHIC_DATA] - [GEOGRAPHIC_DATA] - [GEOGRAPHIC_DATA]" at bounding box center [122, 57] width 122 height 20
click at [137, 126] on div "[GEOGRAPHIC_DATA] - [GEOGRAPHIC_DATA] - [GEOGRAPHIC_DATA]" at bounding box center [202, 125] width 284 height 15
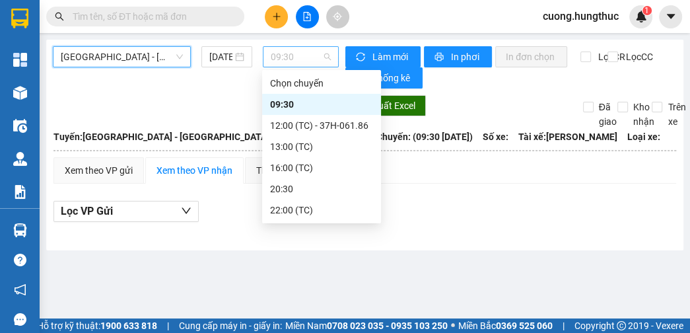
click at [319, 56] on span "09:30" at bounding box center [301, 57] width 60 height 20
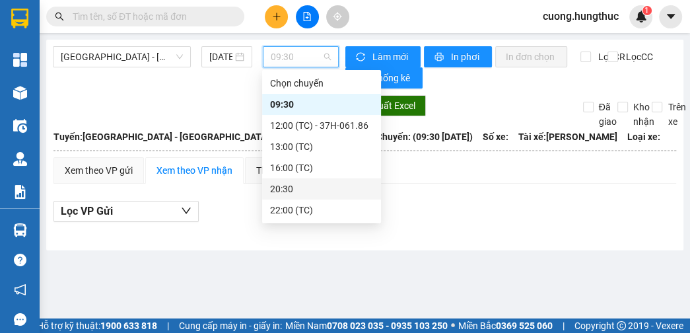
click at [283, 192] on div "20:30" at bounding box center [321, 189] width 103 height 15
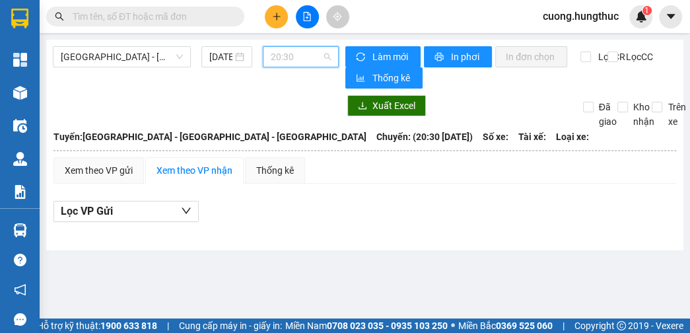
click at [304, 57] on span "20:30" at bounding box center [301, 57] width 60 height 20
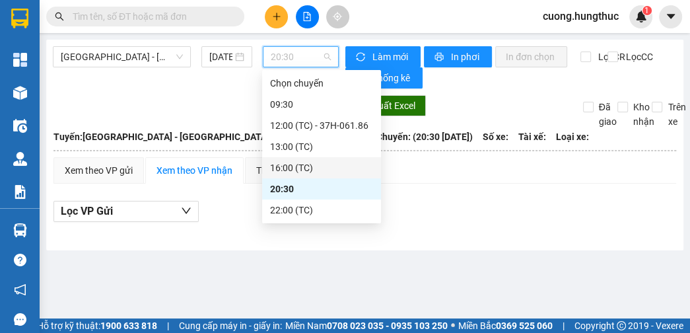
click at [298, 171] on div "16:00 (TC)" at bounding box center [321, 167] width 103 height 15
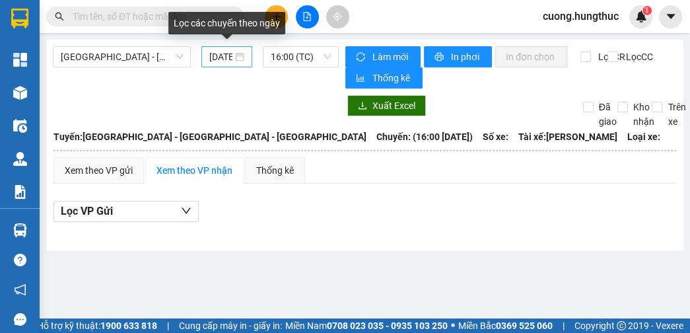
click at [241, 58] on div "[DATE]" at bounding box center [227, 57] width 36 height 15
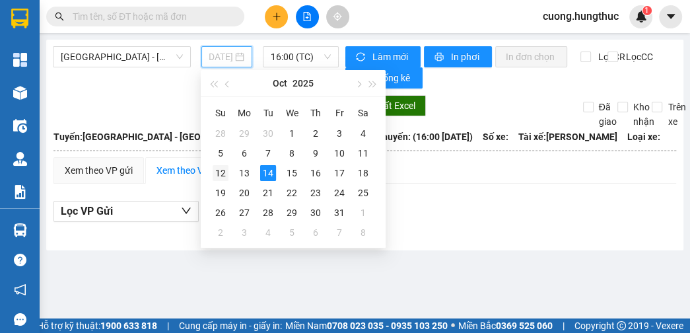
click at [220, 177] on div "12" at bounding box center [221, 173] width 16 height 16
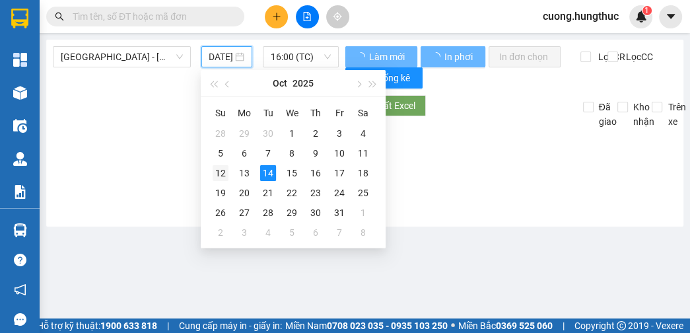
type input "[DATE]"
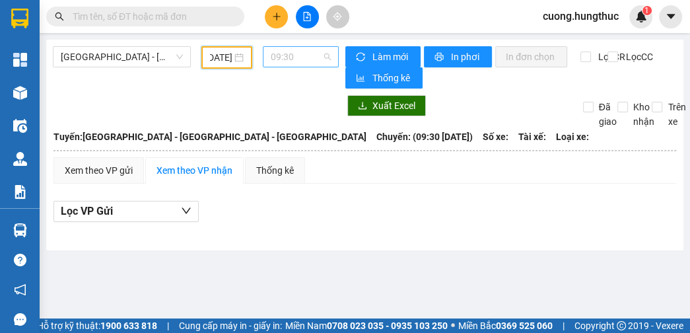
click at [290, 59] on span "09:30" at bounding box center [301, 57] width 60 height 20
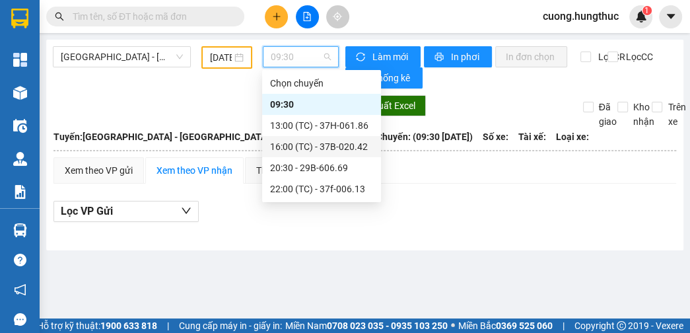
click at [303, 150] on div "16:00 (TC) - 37B-020.42" at bounding box center [321, 146] width 103 height 15
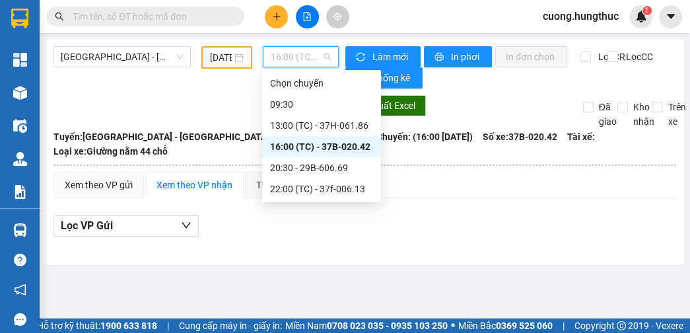
click at [327, 61] on span "16:00 (TC) - 37B-020.42" at bounding box center [301, 57] width 60 height 20
click at [317, 167] on div "20:30 - 29B-606.69" at bounding box center [321, 167] width 103 height 15
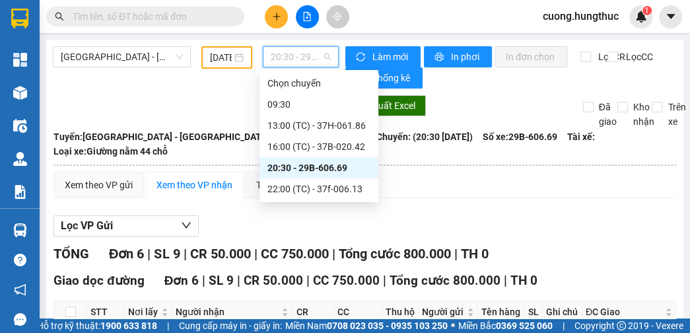
click at [302, 63] on span "20:30 - 29B-606.69" at bounding box center [301, 57] width 60 height 20
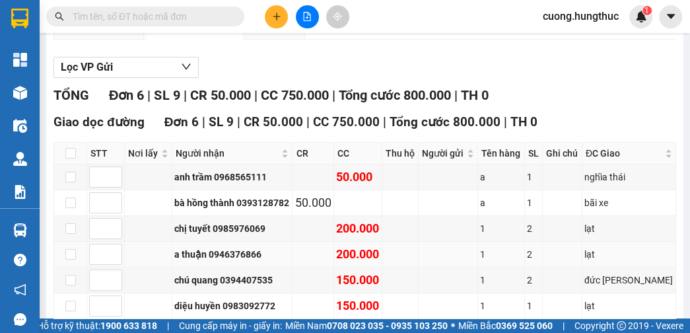
scroll to position [211, 0]
